Goal: Task Accomplishment & Management: Manage account settings

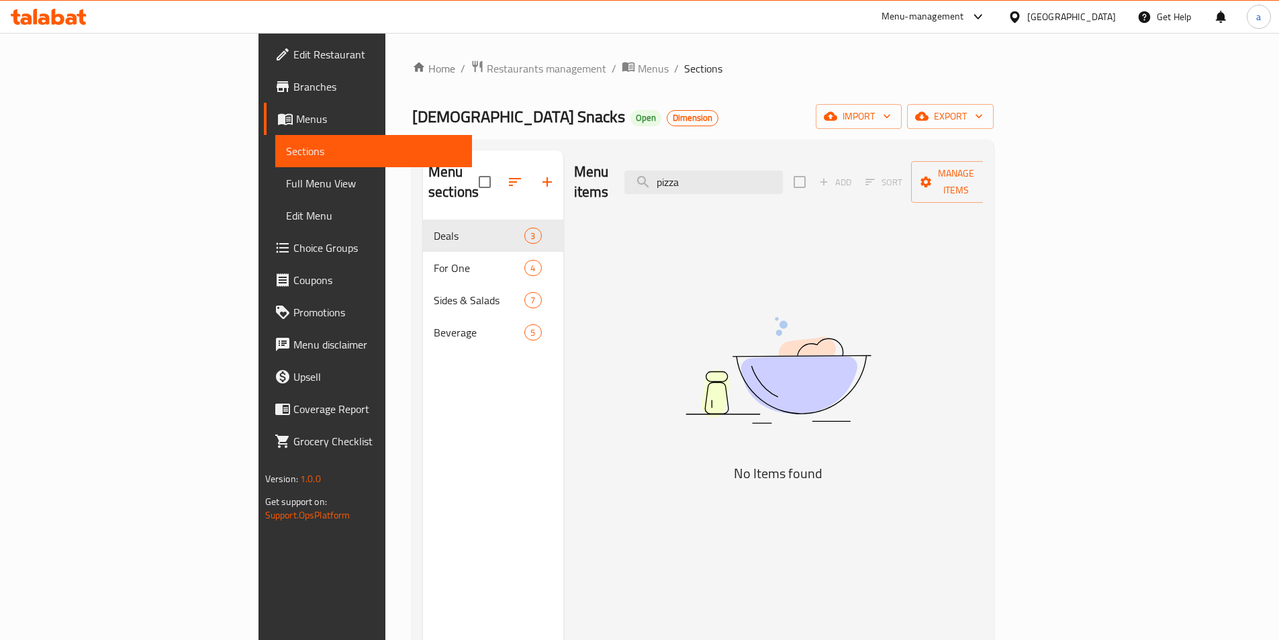
click at [1017, 19] on icon at bounding box center [1014, 16] width 9 height 11
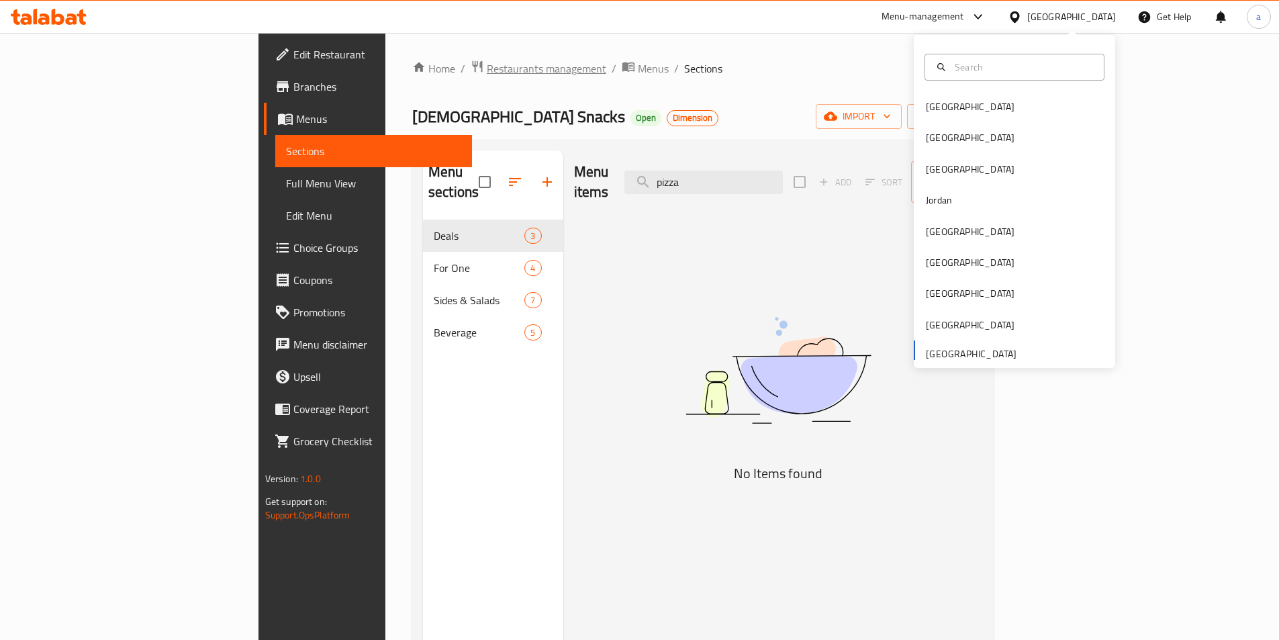
click at [487, 66] on span "Restaurants management" at bounding box center [547, 68] width 120 height 16
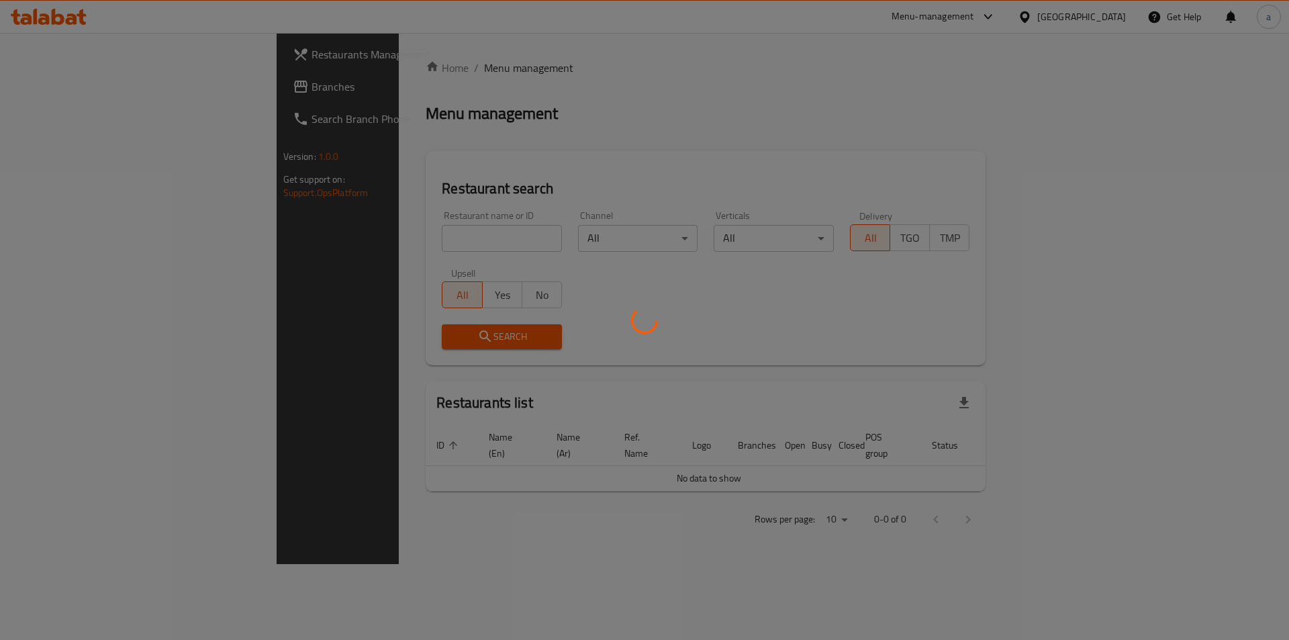
click at [86, 83] on div at bounding box center [644, 320] width 1289 height 640
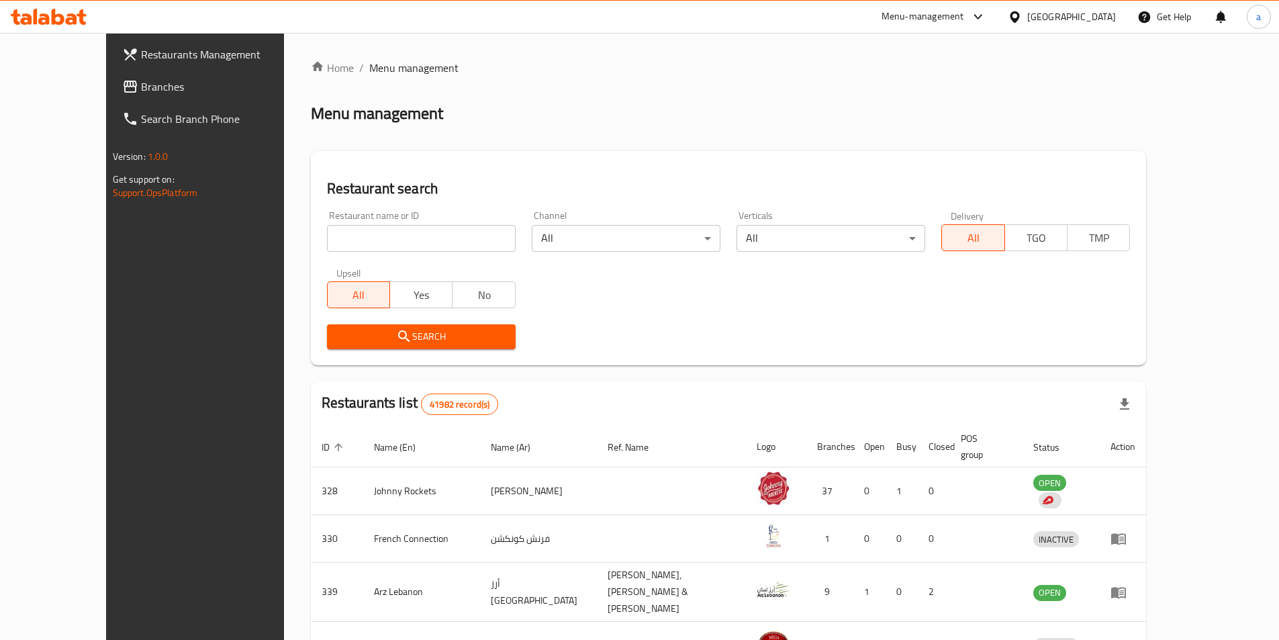
click at [141, 87] on span "Branches" at bounding box center [225, 87] width 168 height 16
click at [141, 92] on span "Branches" at bounding box center [225, 87] width 168 height 16
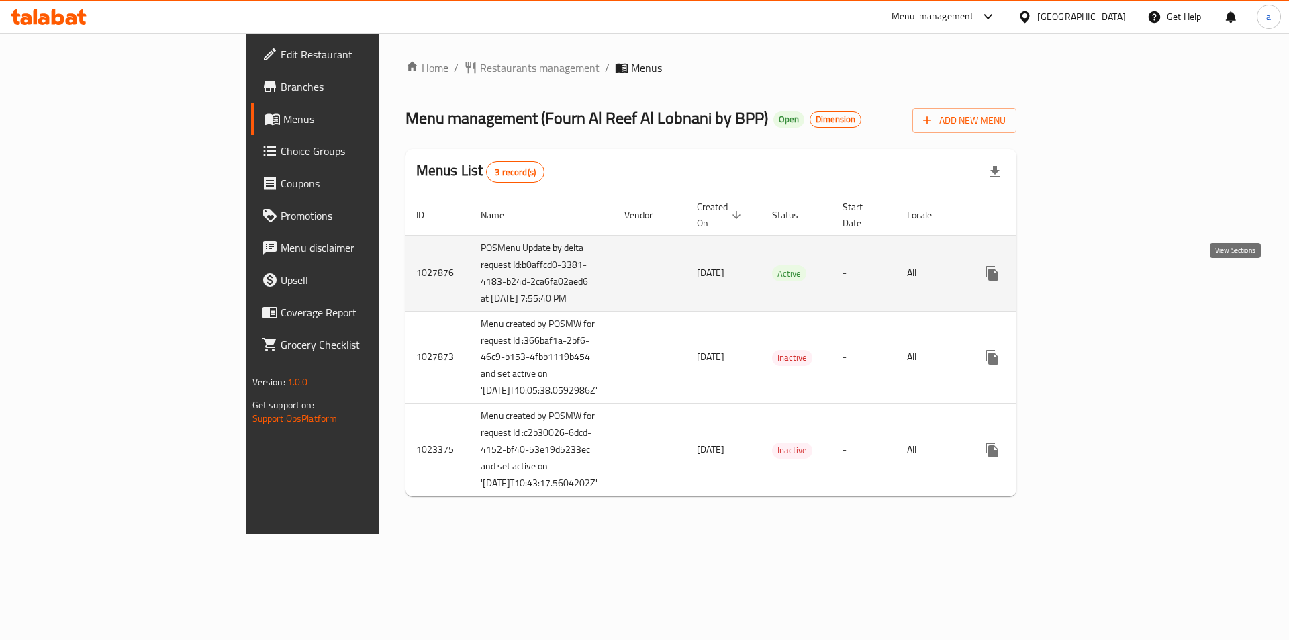
click at [1105, 281] on link "enhanced table" at bounding box center [1089, 273] width 32 height 32
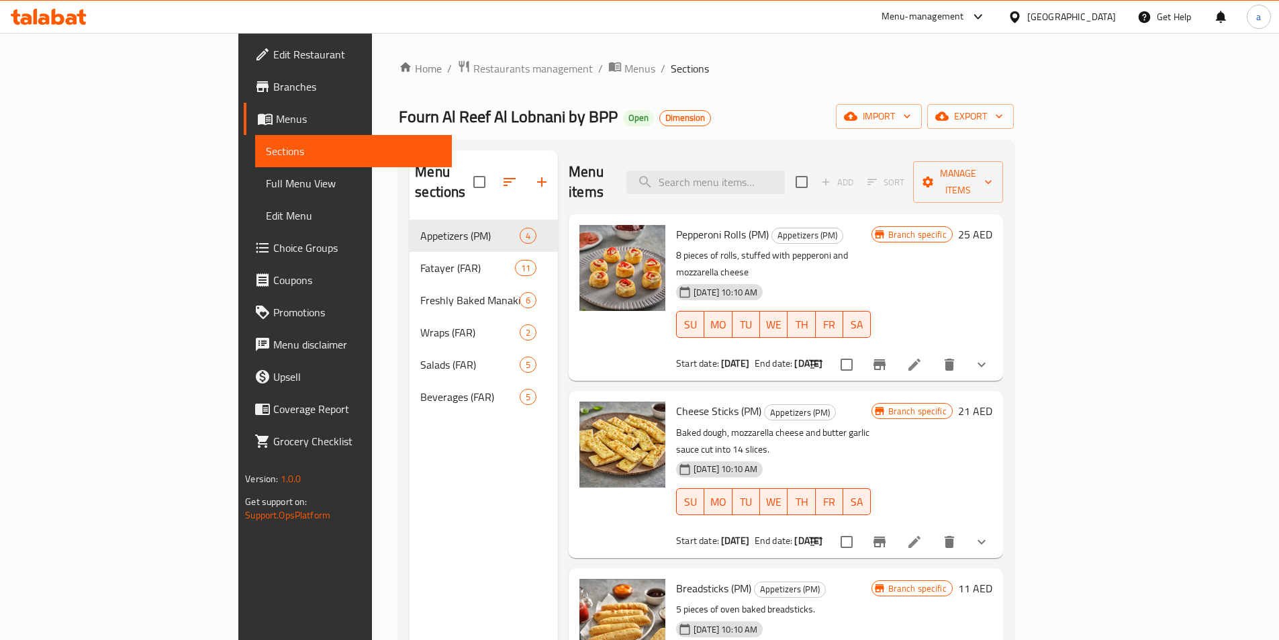
click at [273, 83] on span "Branches" at bounding box center [357, 87] width 168 height 16
